Goal: Navigation & Orientation: Find specific page/section

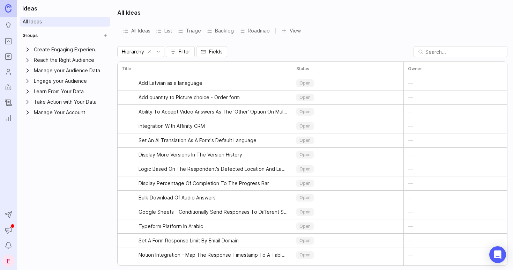
click at [6, 26] on icon "Ideas" at bounding box center [9, 26] width 8 height 8
click at [11, 43] on rect "Portal" at bounding box center [9, 41] width 6 height 6
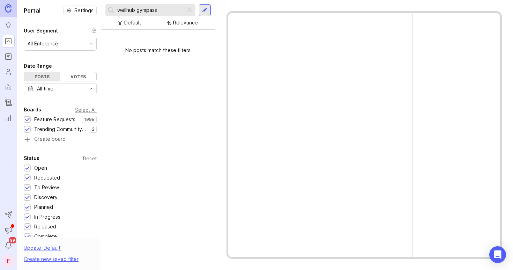
click at [191, 9] on div at bounding box center [189, 10] width 8 height 9
click at [160, 9] on input "text" at bounding box center [154, 10] width 75 height 8
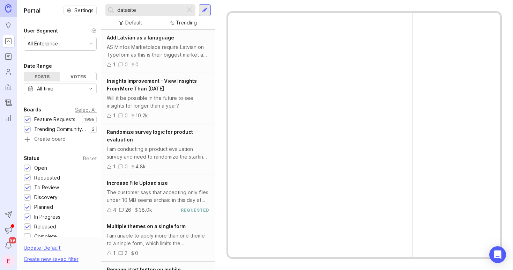
type input "datasite"
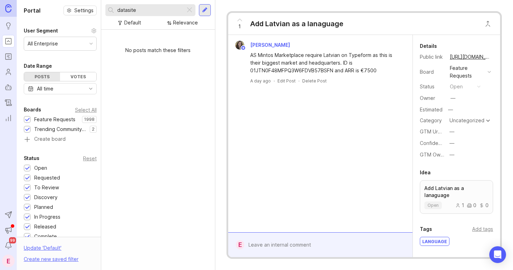
click at [153, 9] on input "datasite" at bounding box center [149, 10] width 65 height 8
click at [191, 12] on div at bounding box center [189, 10] width 8 height 9
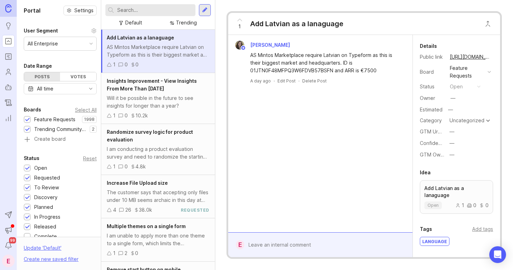
click at [202, 11] on div at bounding box center [205, 10] width 12 height 12
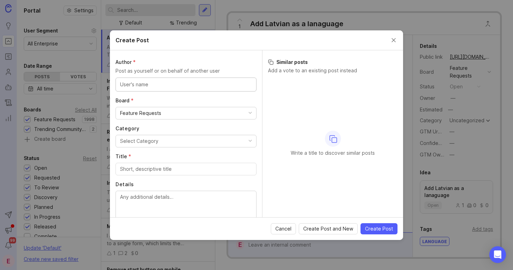
click at [393, 36] on button "Close create post modal" at bounding box center [394, 40] width 8 height 8
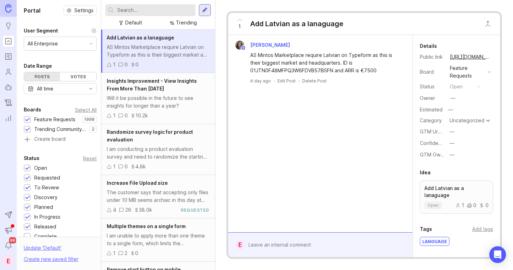
click at [72, 76] on div "Votes" at bounding box center [78, 76] width 36 height 9
click at [45, 75] on div "Posts" at bounding box center [42, 76] width 36 height 9
click at [338, 9] on div "1 Add Latvian as a lanaguage [PERSON_NAME] AS Mintos Marketplace require Latvia…" at bounding box center [364, 135] width 298 height 270
click at [181, 24] on div "Trending" at bounding box center [186, 23] width 21 height 8
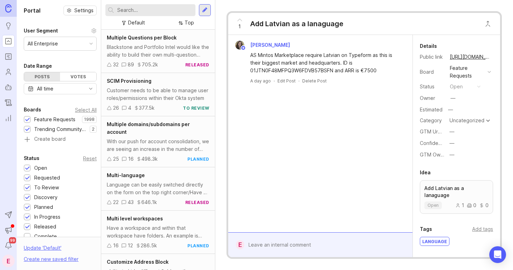
click at [76, 42] on div "All Enterprise" at bounding box center [60, 43] width 72 height 13
click at [75, 40] on div "All Enterprise" at bounding box center [60, 43] width 72 height 13
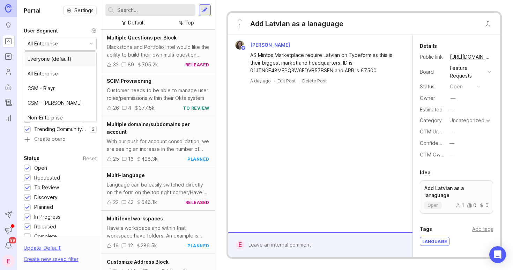
click at [75, 40] on div "All Enterprise" at bounding box center [60, 43] width 72 height 13
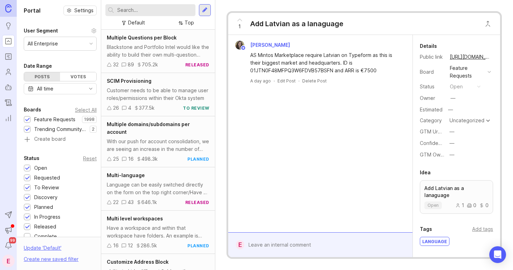
click at [120, 12] on input "text" at bounding box center [154, 10] width 75 height 8
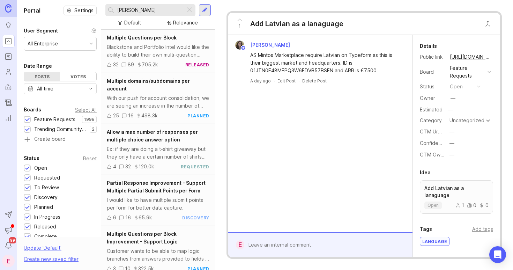
type input "[PERSON_NAME]"
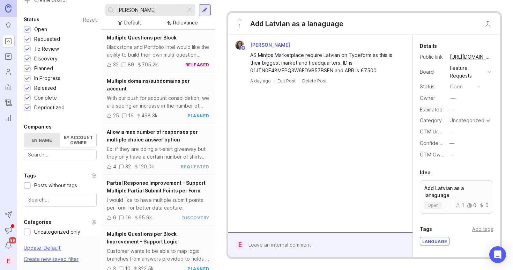
scroll to position [141, 0]
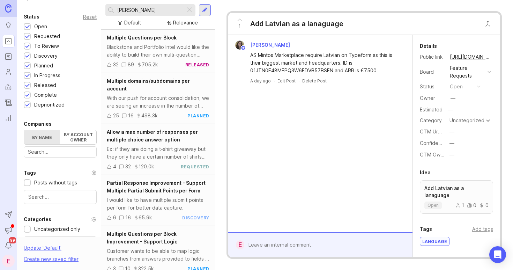
click at [49, 141] on label "By name" at bounding box center [42, 137] width 36 height 14
click at [24, 130] on input "By name" at bounding box center [24, 130] width 0 height 0
click at [49, 157] on div at bounding box center [60, 151] width 73 height 11
type input "datasite"
click at [0, 0] on button "Datasite 6" at bounding box center [0, 0] width 0 height 0
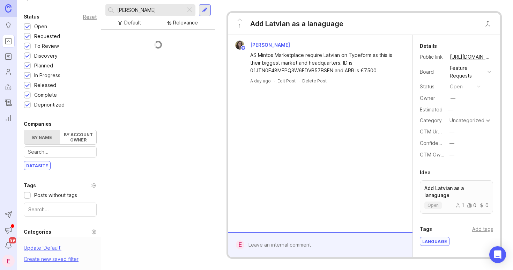
click at [52, 154] on input "text" at bounding box center [60, 152] width 65 height 8
type input "datasite"
click at [0, 0] on button "Datasite 1" at bounding box center [0, 0] width 0 height 0
drag, startPoint x: 151, startPoint y: 9, endPoint x: 98, endPoint y: 9, distance: 52.7
click at [99, 9] on div "Portal Settings User Segment All Enterprise Date Range Posts Votes All time Boa…" at bounding box center [265, 135] width 496 height 270
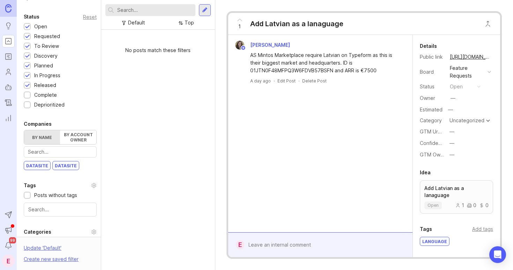
click at [239, 19] on icon at bounding box center [240, 20] width 8 height 8
click at [489, 22] on button "Close button" at bounding box center [488, 24] width 14 height 14
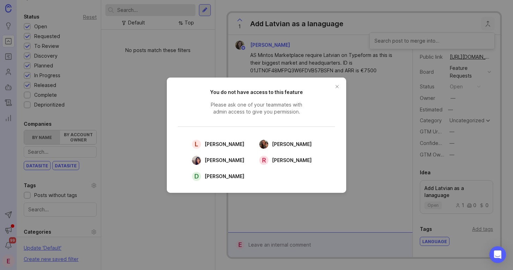
click at [337, 84] on button "close button" at bounding box center [337, 86] width 11 height 11
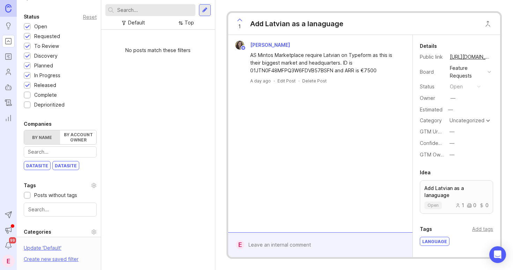
click at [72, 182] on div "Tags" at bounding box center [60, 185] width 73 height 8
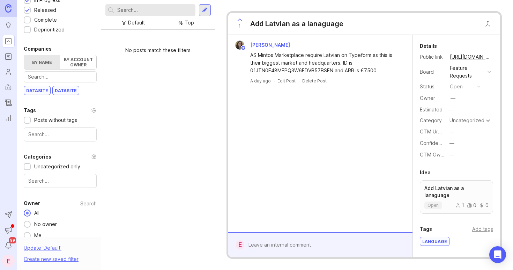
scroll to position [224, 0]
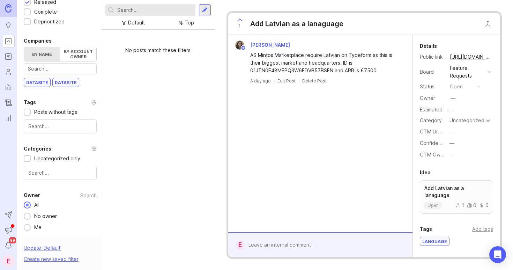
click at [27, 203] on div at bounding box center [27, 204] width 7 height 7
click at [64, 123] on input "text" at bounding box center [60, 127] width 64 height 8
click at [64, 102] on div "Tags" at bounding box center [60, 102] width 73 height 8
click at [74, 53] on label "By account owner" at bounding box center [78, 54] width 36 height 14
click at [24, 47] on input "By account owner" at bounding box center [24, 47] width 0 height 0
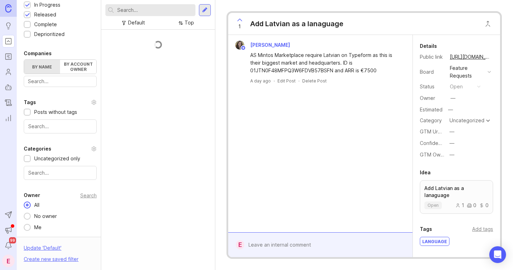
scroll to position [212, 0]
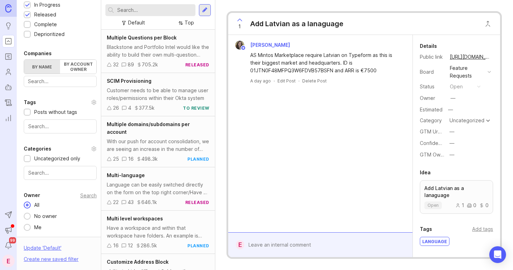
click at [43, 67] on label "By name" at bounding box center [42, 67] width 36 height 14
click at [24, 60] on input "By name" at bounding box center [24, 60] width 0 height 0
click at [48, 82] on input "text" at bounding box center [60, 81] width 65 height 8
click at [45, 68] on label "By name" at bounding box center [42, 67] width 36 height 14
click at [24, 60] on input "By name" at bounding box center [24, 60] width 0 height 0
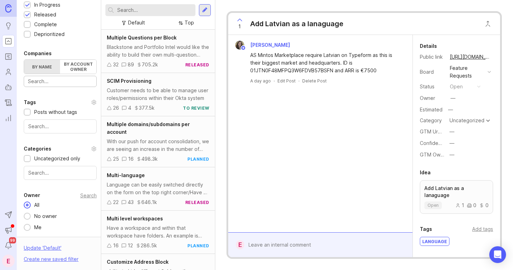
click at [50, 80] on input "text" at bounding box center [60, 81] width 65 height 8
type input "data"
click at [0, 0] on button "Data site 6" at bounding box center [0, 0] width 0 height 0
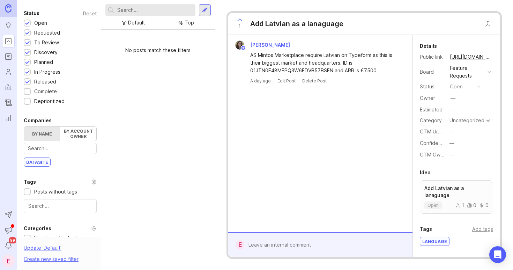
scroll to position [139, 0]
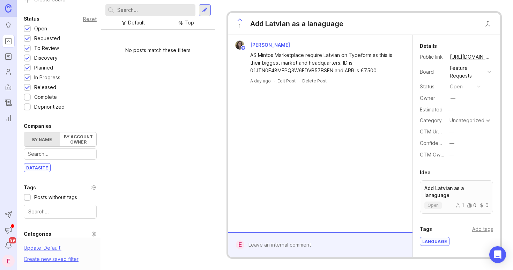
click at [28, 96] on div at bounding box center [27, 97] width 5 height 5
click at [28, 109] on div at bounding box center [27, 107] width 5 height 5
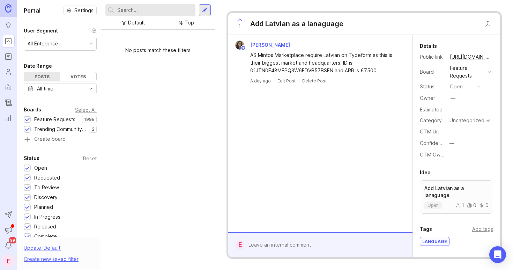
click at [71, 44] on div "All Enterprise" at bounding box center [60, 43] width 72 height 13
click at [71, 79] on div "Votes" at bounding box center [78, 76] width 36 height 9
click at [46, 77] on div "Posts" at bounding box center [42, 76] width 36 height 9
click at [8, 54] on rect "Roadmaps" at bounding box center [9, 57] width 6 height 6
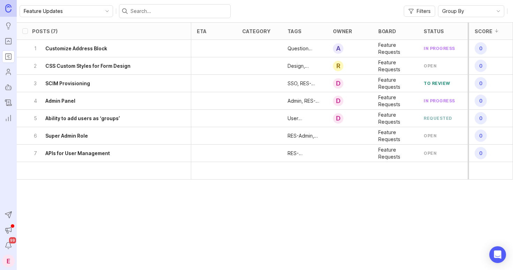
click at [7, 81] on link "Autopilot" at bounding box center [8, 87] width 13 height 13
click at [7, 72] on icon "Users" at bounding box center [9, 72] width 8 height 8
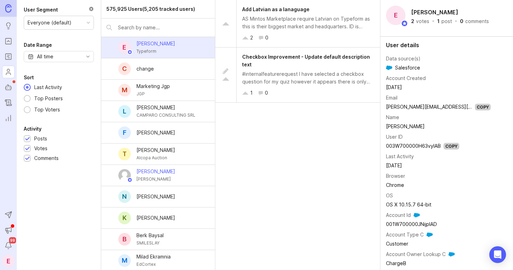
click at [59, 23] on div "Everyone (default)" at bounding box center [50, 23] width 44 height 8
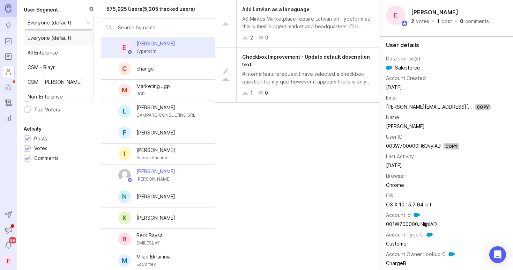
click at [59, 23] on div "Everyone (default)" at bounding box center [50, 23] width 44 height 8
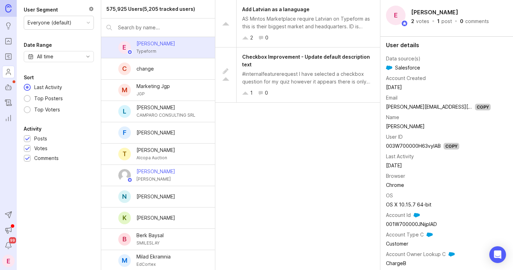
click at [11, 87] on icon "Autopilot" at bounding box center [9, 87] width 8 height 8
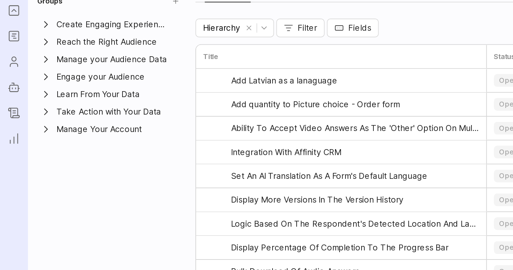
click at [42, 130] on div "Ideas All Ideas Groups Create Engaging Experiences Reach the Right Audience Man…" at bounding box center [65, 135] width 96 height 270
click at [13, 98] on link "Changelog" at bounding box center [8, 102] width 13 height 13
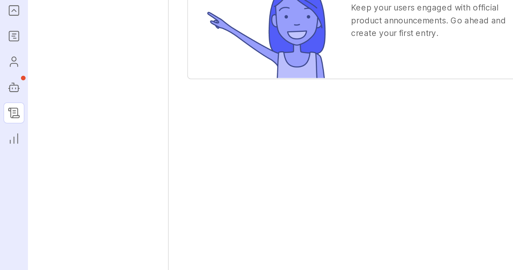
click at [6, 44] on icon "Portal" at bounding box center [9, 41] width 8 height 8
